Goal: Task Accomplishment & Management: Use online tool/utility

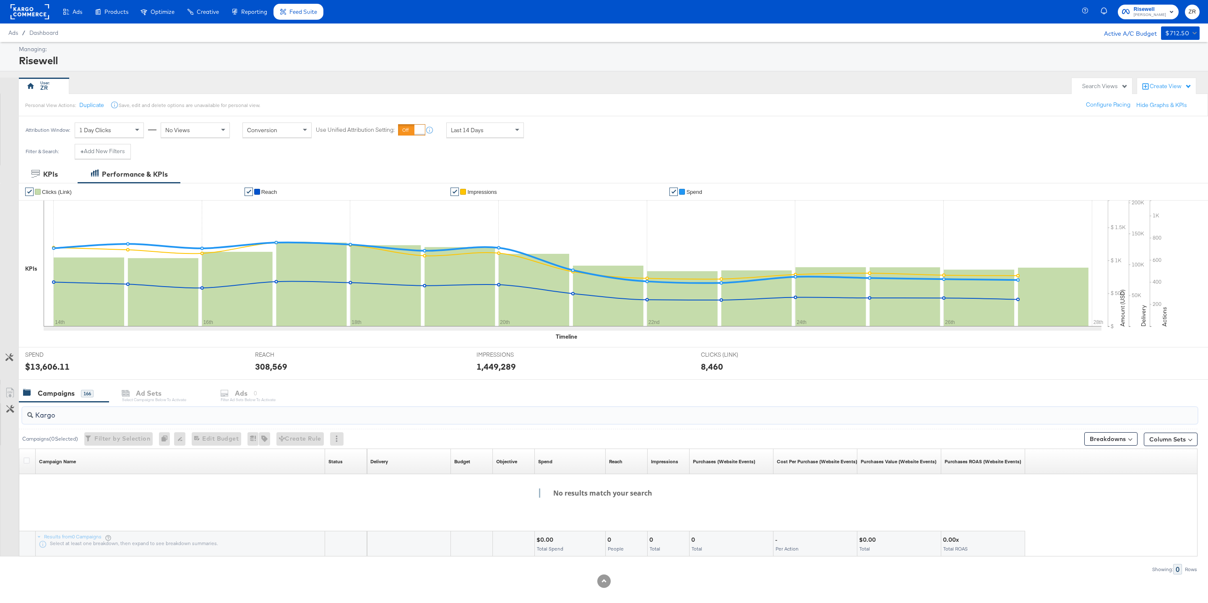
scroll to position [8, 0]
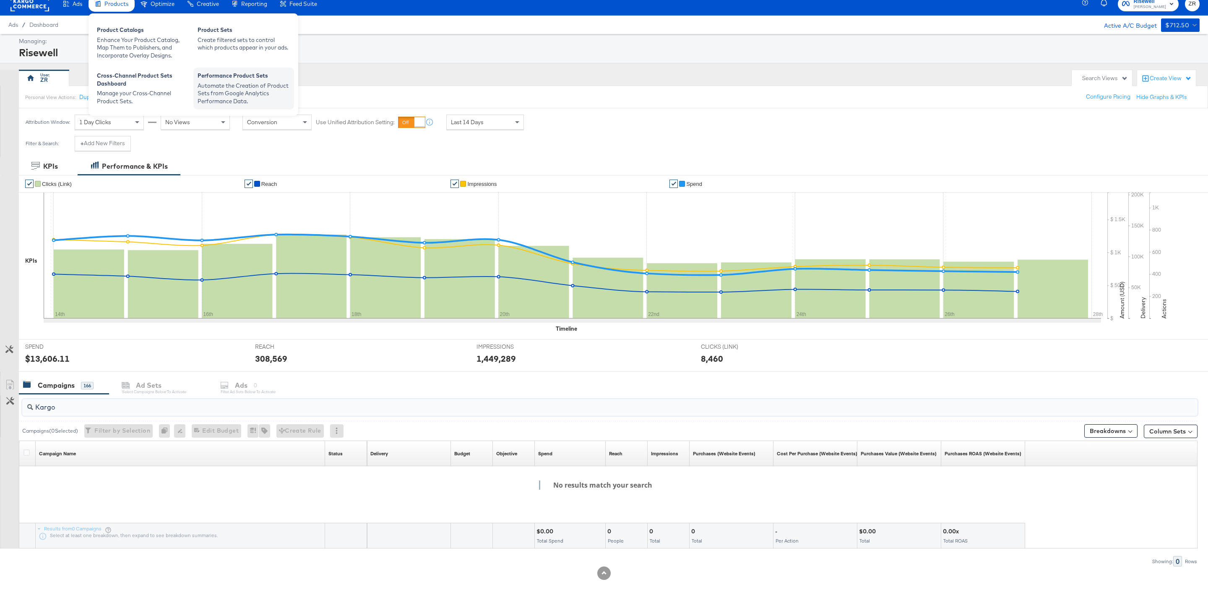
click at [224, 78] on div "Performance Product Sets" at bounding box center [243, 77] width 92 height 10
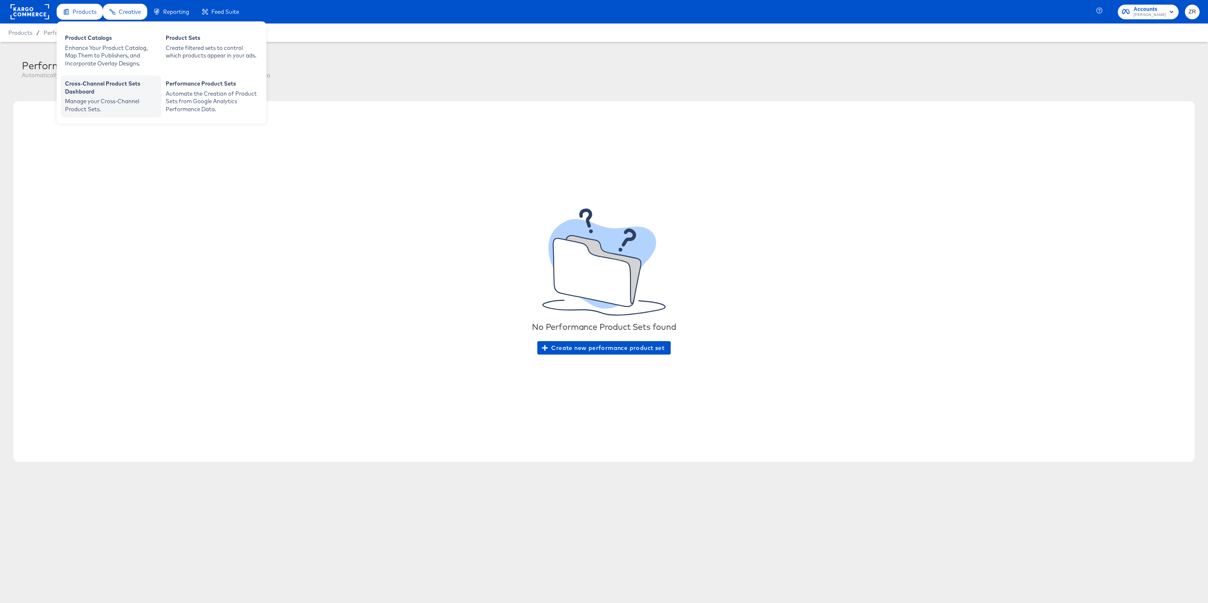
click at [95, 86] on div "Cross-Channel Product Sets Dashboard" at bounding box center [111, 89] width 92 height 18
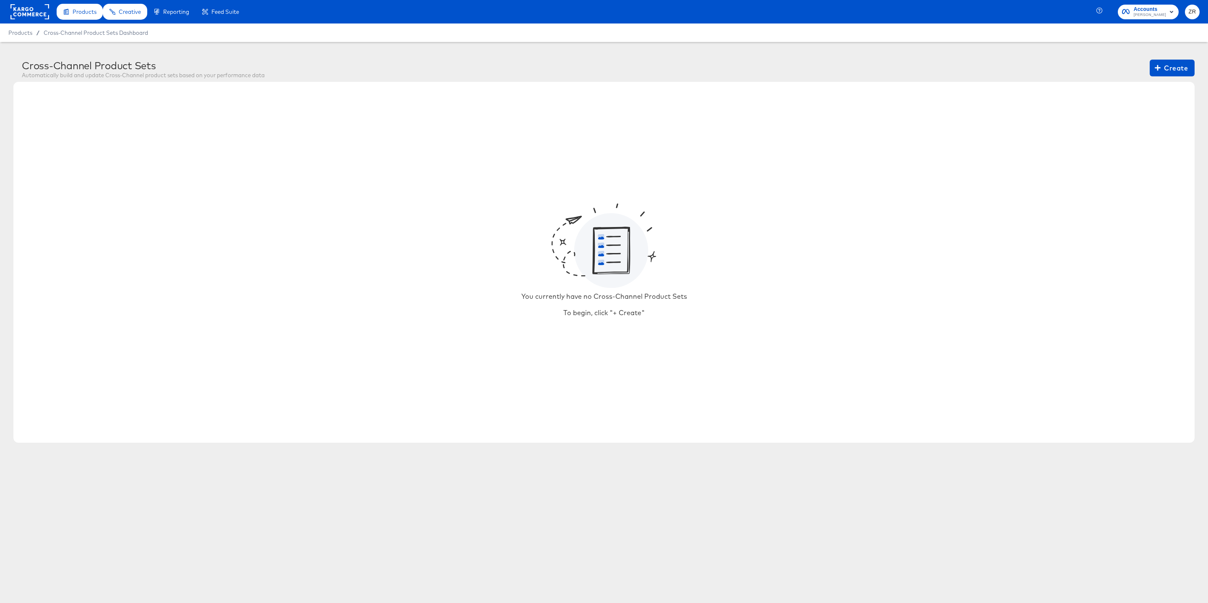
click at [1176, 44] on article "Cross-Channel Product Sets Automatically build and update Cross-Channel product…" at bounding box center [604, 253] width 1208 height 422
click at [1176, 84] on div "You currently have no Cross-Channel Product Sets To begin, click "+ Create"" at bounding box center [603, 262] width 1181 height 361
click at [1176, 67] on span "Create" at bounding box center [1171, 68] width 31 height 12
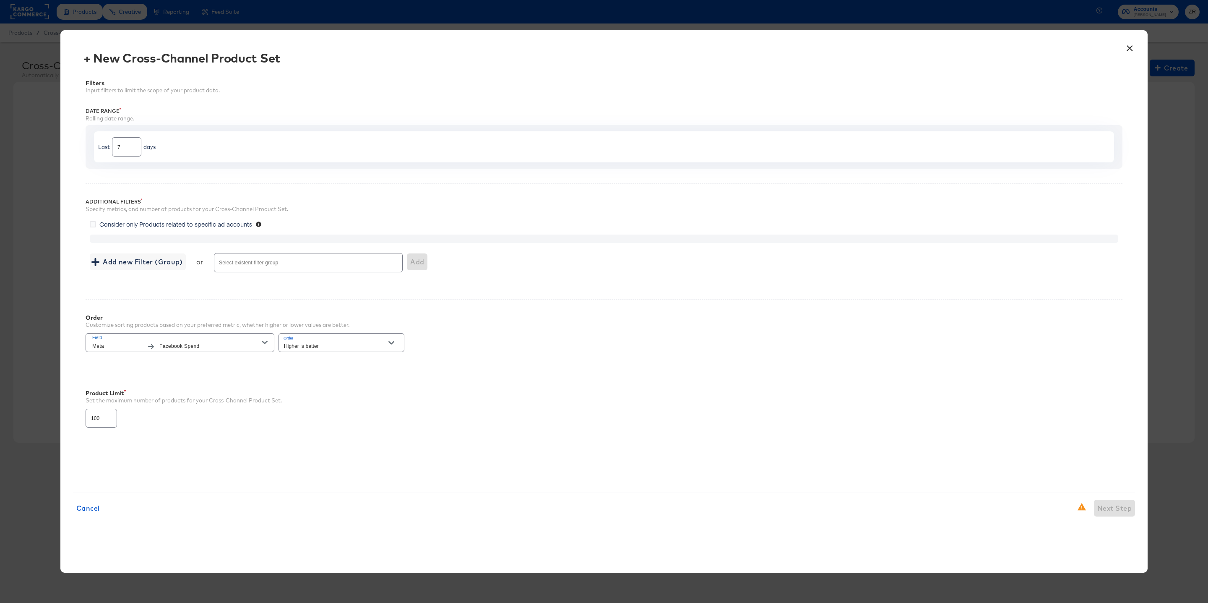
click at [285, 267] on input "Select existent filter group" at bounding box center [296, 266] width 157 height 10
click at [158, 265] on span "Add new Filter (Group)" at bounding box center [137, 262] width 89 height 12
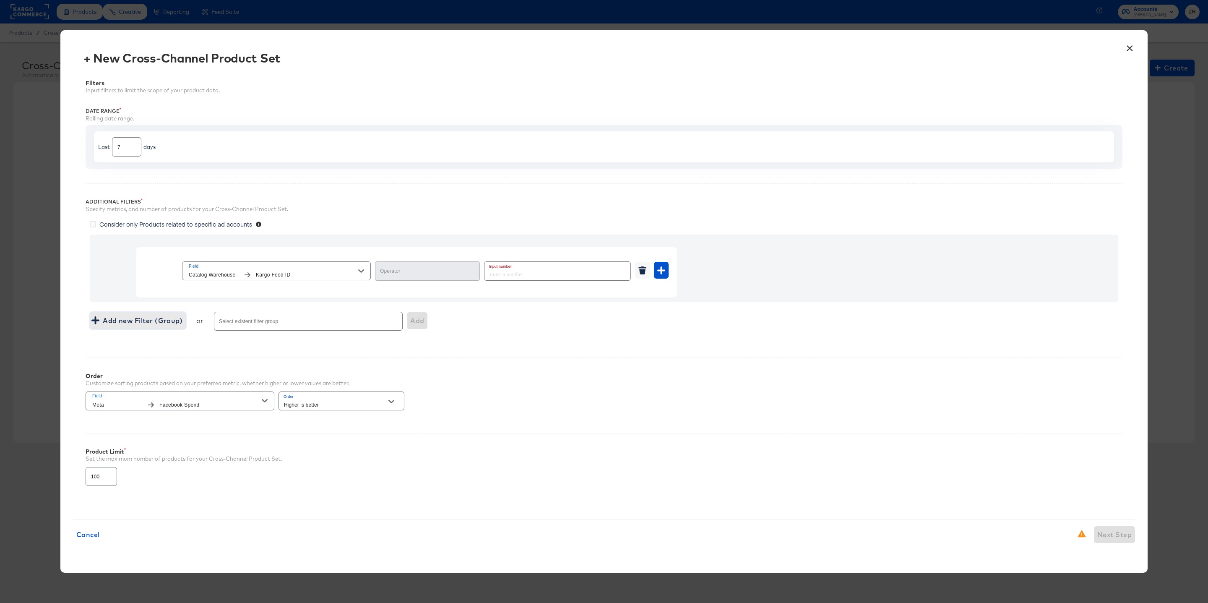
type input "Equal"
click at [662, 270] on icon "button" at bounding box center [661, 270] width 8 height 8
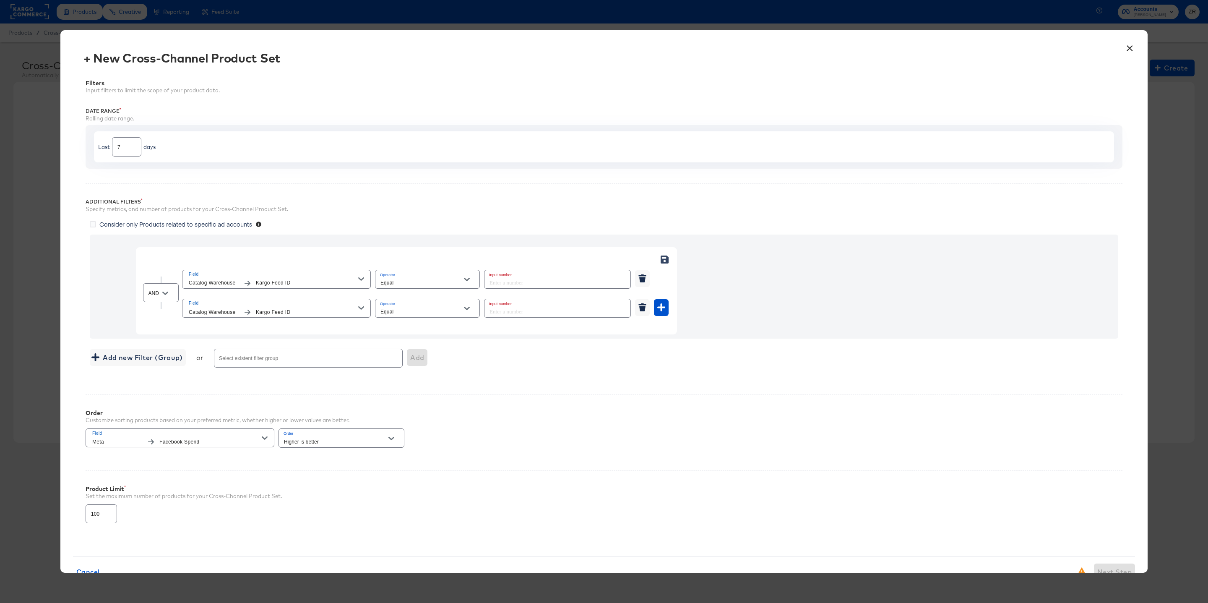
click at [662, 259] on icon at bounding box center [664, 259] width 8 height 8
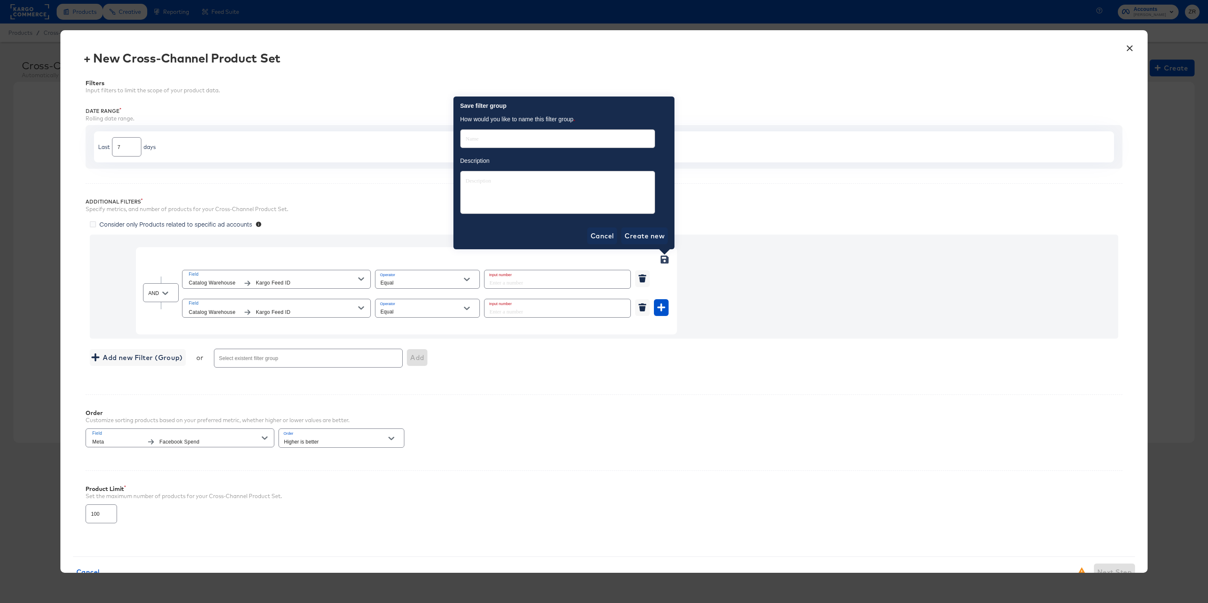
click at [729, 276] on div "AND Field Catalog Warehouse Kargo Feed ID Operator Equal Input number Field Cat…" at bounding box center [604, 286] width 1028 height 104
click at [641, 236] on span "Create new" at bounding box center [644, 236] width 40 height 12
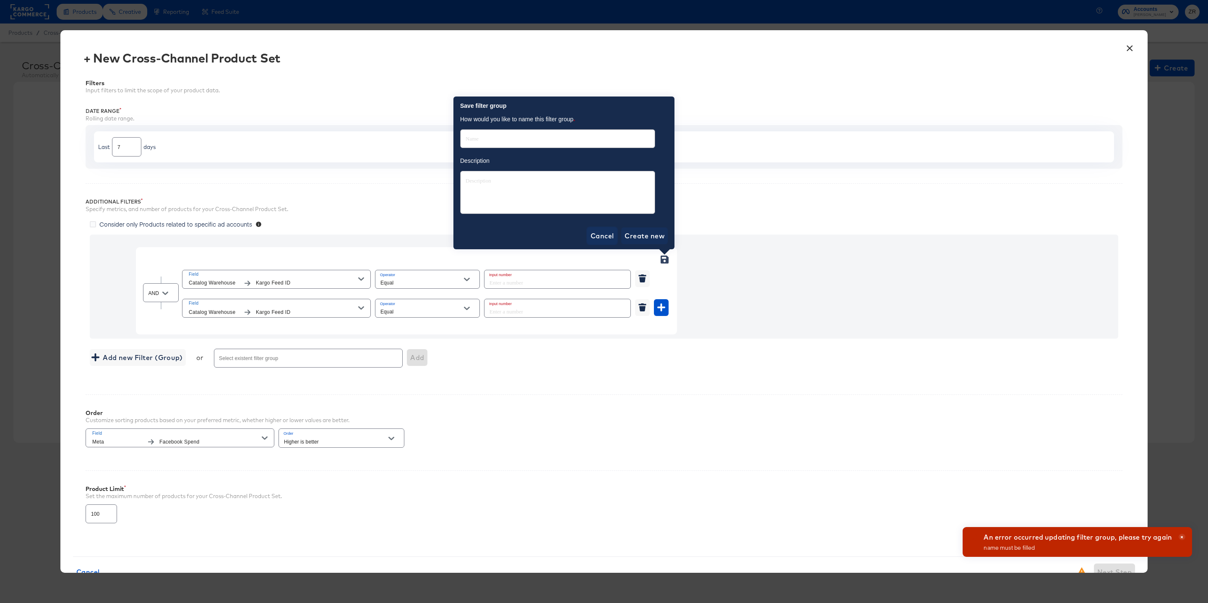
click at [603, 235] on span "Cancel" at bounding box center [601, 236] width 23 height 12
type textarea "x"
